Goal: Task Accomplishment & Management: Use online tool/utility

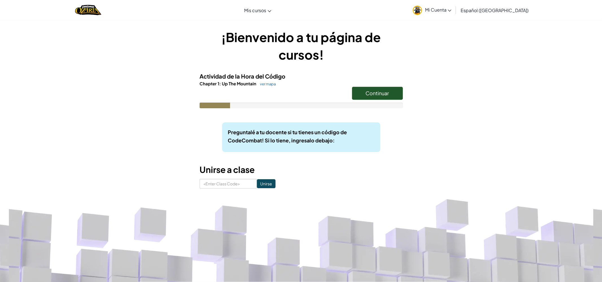
click at [383, 93] on span "Continuar" at bounding box center [377, 93] width 23 height 6
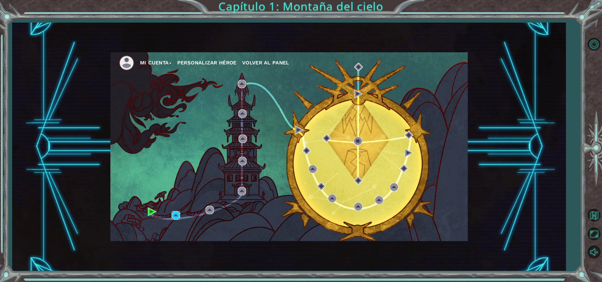
click at [176, 218] on img at bounding box center [176, 215] width 8 height 8
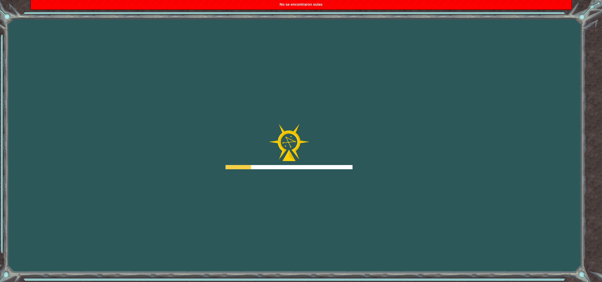
scroll to position [6, 0]
